Goal: Information Seeking & Learning: Learn about a topic

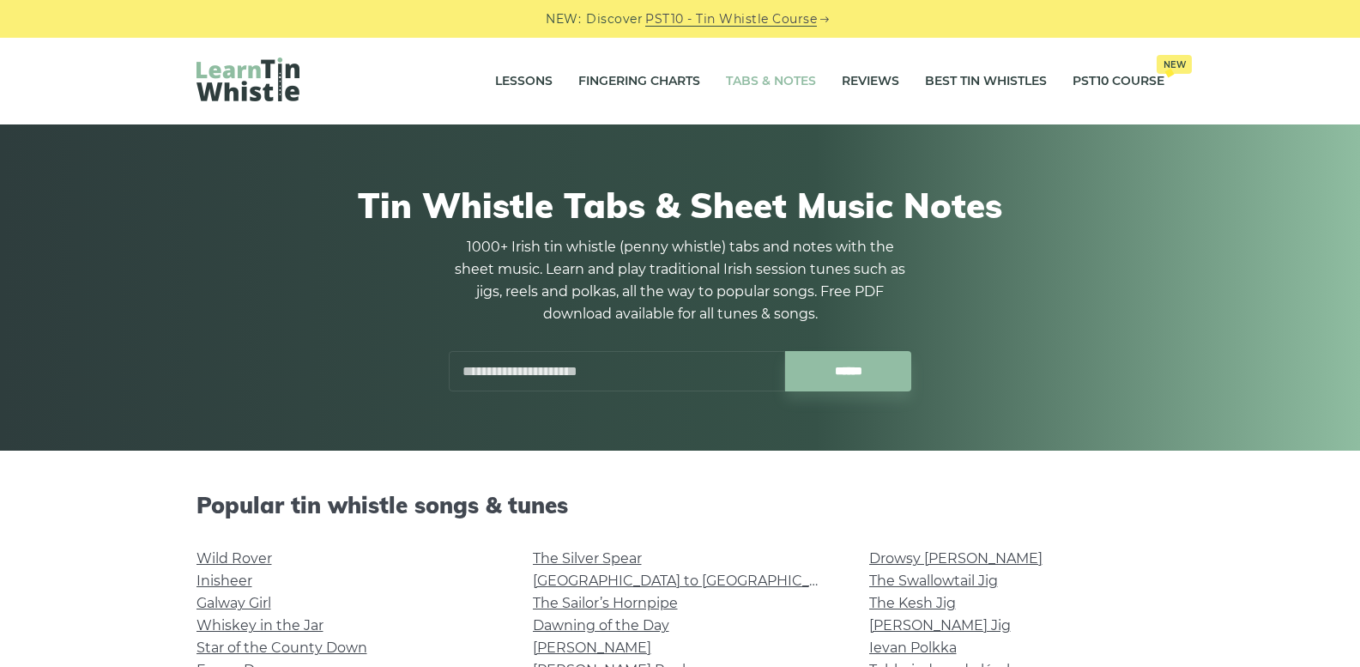
click at [1027, 420] on div "Tin Whistle Tabs & Sheet Music Notes 1000+ Irish tin whistle (penny whistle) ta…" at bounding box center [681, 287] width 968 height 289
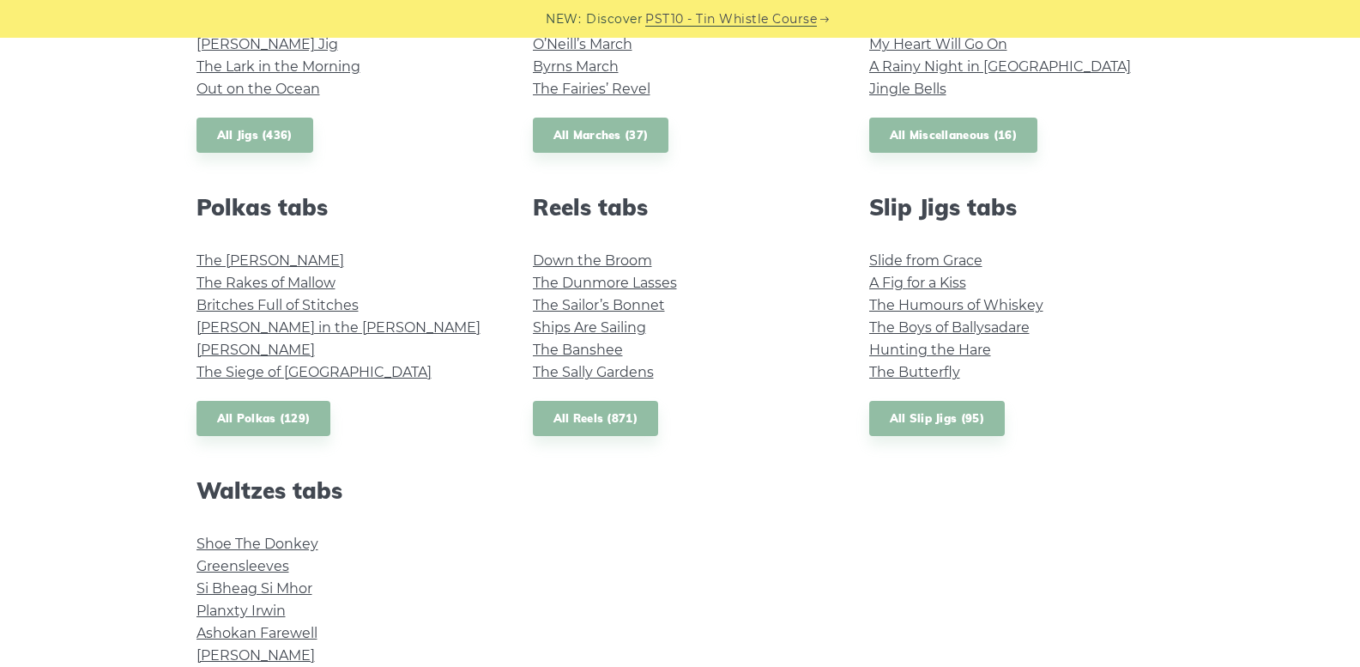
scroll to position [1116, 0]
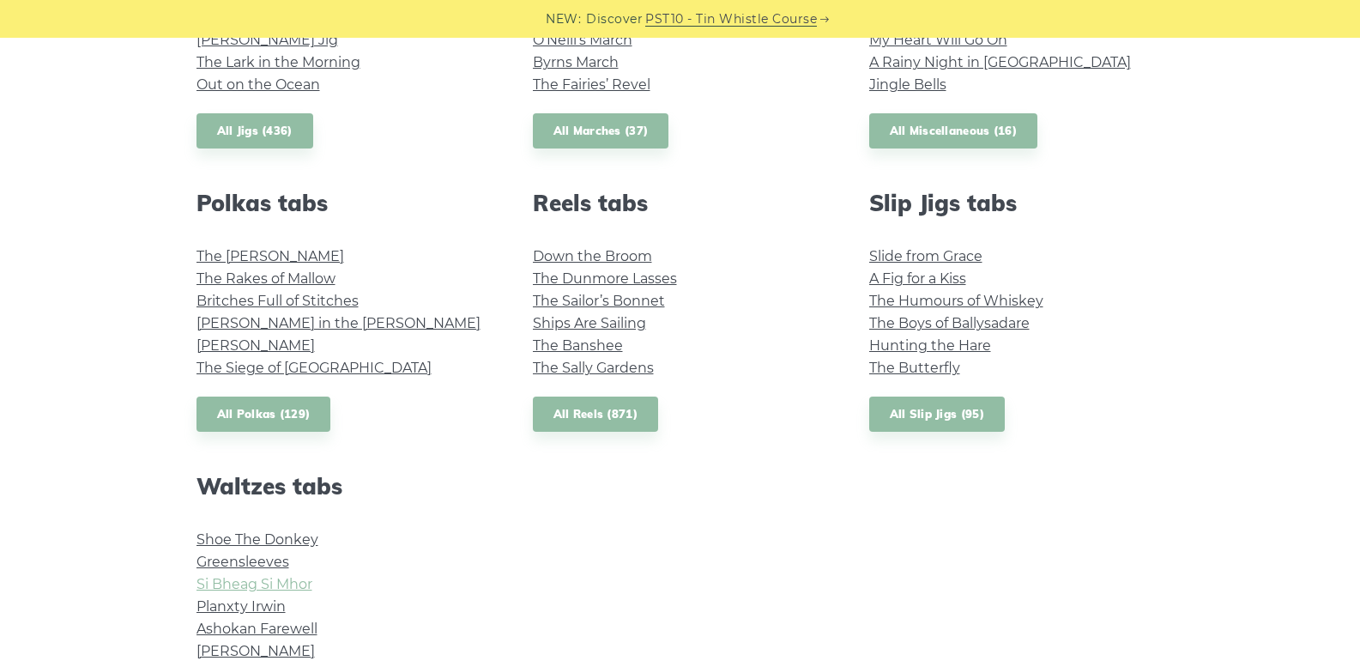
click at [299, 583] on link "Si­ Bheag Si­ Mhor" at bounding box center [255, 584] width 116 height 16
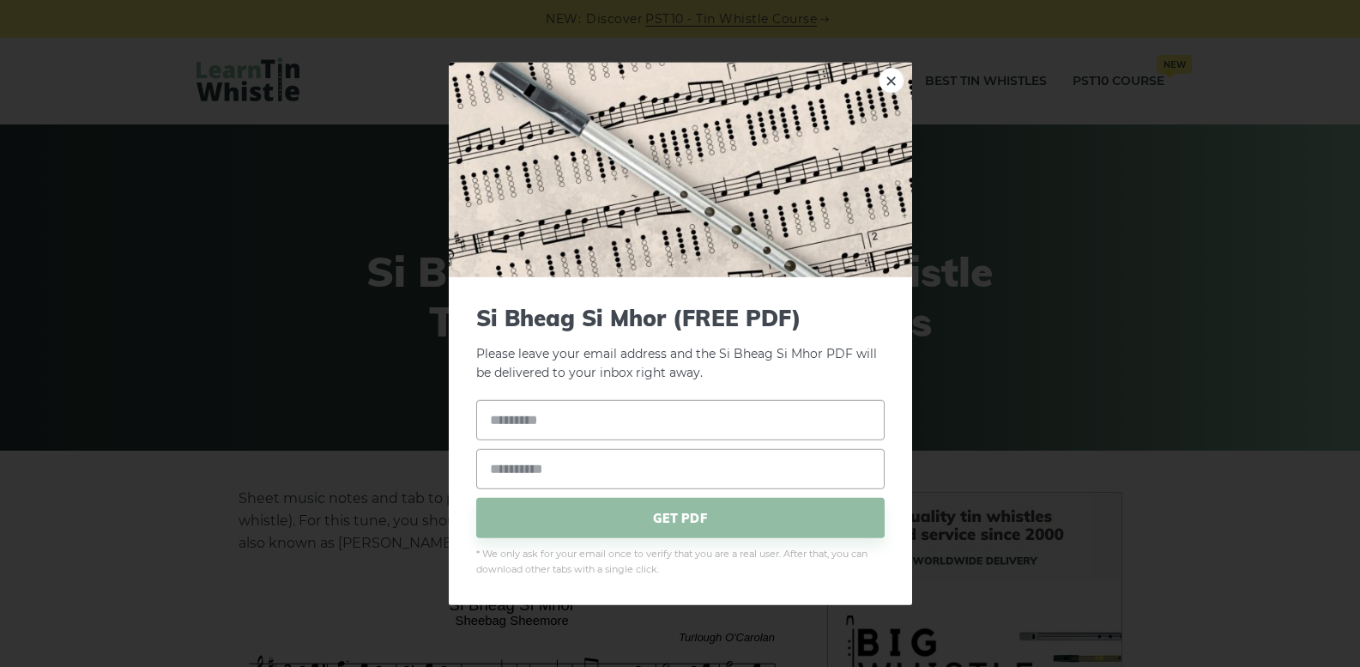
click at [890, 87] on link "×" at bounding box center [892, 80] width 26 height 26
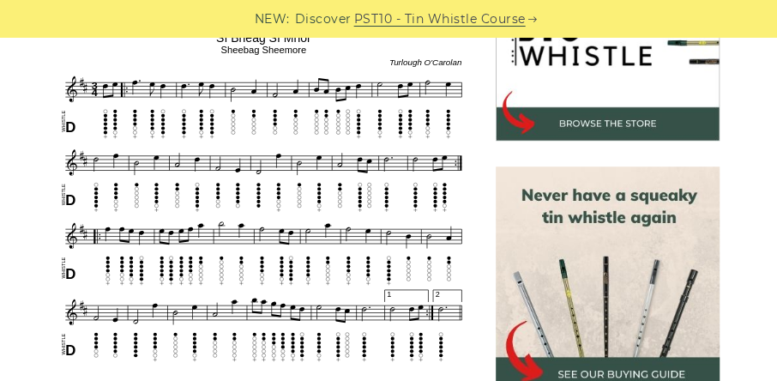
scroll to position [588, 0]
